Goal: Information Seeking & Learning: Understand process/instructions

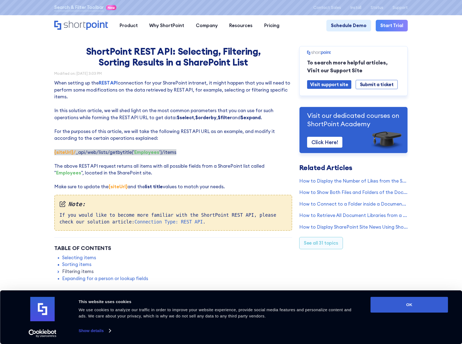
click at [233, 154] on p "When setting up the REST API connection for your SharePoint intranet, it might …" at bounding box center [173, 135] width 238 height 111
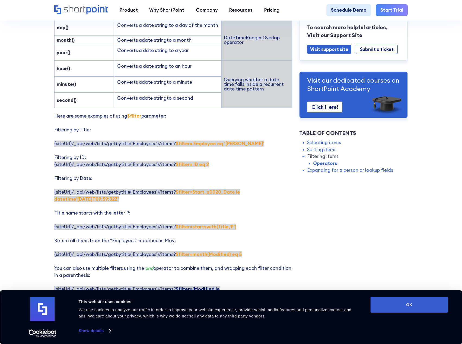
scroll to position [895, 0]
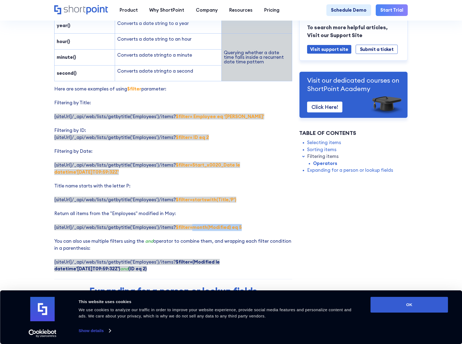
drag, startPoint x: 188, startPoint y: 208, endPoint x: 235, endPoint y: 210, distance: 47.5
click at [235, 225] on strong "$filter=month(Modified) eq 5" at bounding box center [209, 228] width 66 height 6
copy strong "month(Modified) eq 5"
drag, startPoint x: 187, startPoint y: 242, endPoint x: 289, endPoint y: 243, distance: 102.0
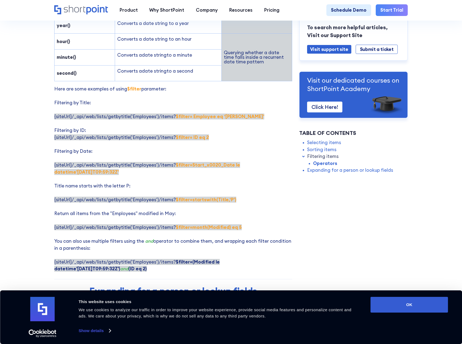
click at [289, 243] on p "Here are some examples of using $filter parameter: Filtering by Title: {siteUrl…" at bounding box center [173, 179] width 238 height 187
copy strong "(Modified le datetime'[DATE]T09:59:32Z')"
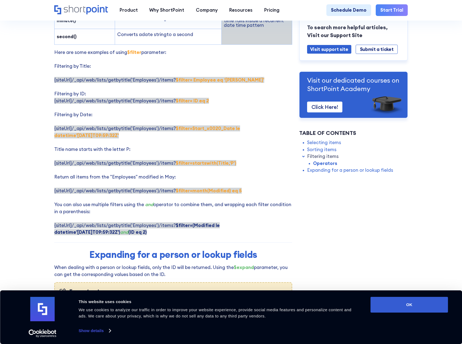
scroll to position [922, 0]
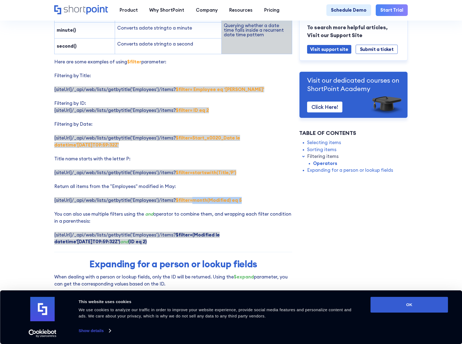
drag, startPoint x: 188, startPoint y: 179, endPoint x: 235, endPoint y: 180, distance: 46.9
click at [235, 197] on strong "$filter=month(Modified) eq 5" at bounding box center [209, 200] width 66 height 6
copy strong "month(Modified) eq 5"
drag, startPoint x: 210, startPoint y: 91, endPoint x: 218, endPoint y: 90, distance: 8.3
click at [210, 91] on p "Here are some examples of using $filter parameter: Filtering by Title: {siteUrl…" at bounding box center [173, 152] width 238 height 187
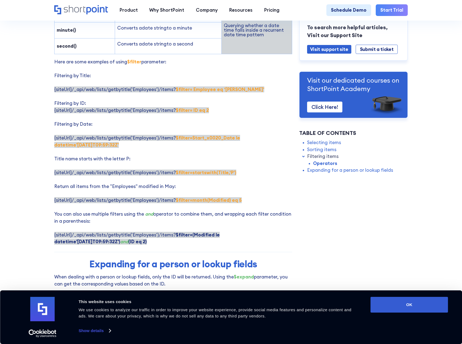
click at [200, 92] on p "Here are some examples of using $filter parameter: Filtering by Title: {siteUrl…" at bounding box center [173, 152] width 238 height 187
click at [176, 107] on strong "$filter= ID eq 2" at bounding box center [192, 110] width 33 height 6
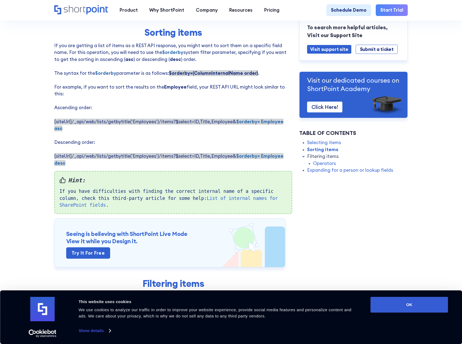
scroll to position [352, 0]
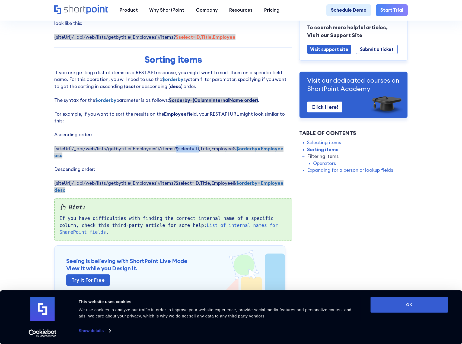
drag, startPoint x: 172, startPoint y: 145, endPoint x: 194, endPoint y: 144, distance: 22.0
click at [194, 146] on span "{siteUrl}/_api/web/lists/getbytitle('Employees')/items?$select=ID,Title,Employe…" at bounding box center [168, 152] width 229 height 13
copy span "$select=ID"
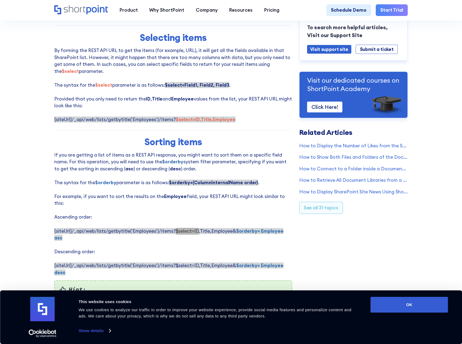
scroll to position [271, 0]
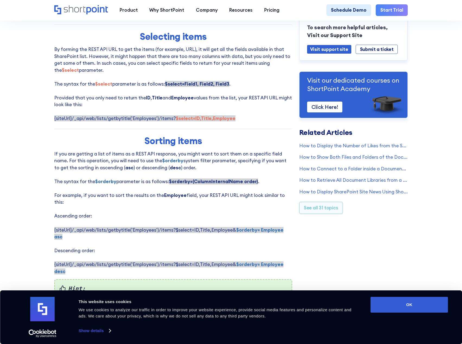
click at [268, 129] on div at bounding box center [173, 129] width 238 height 0
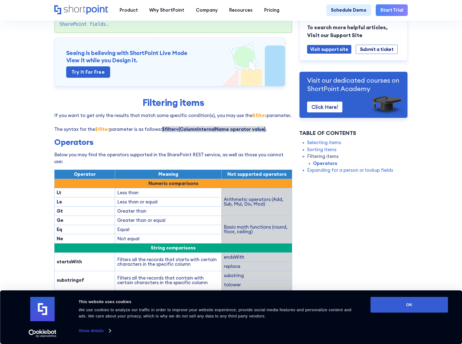
scroll to position [488, 0]
